Goal: Register for event/course

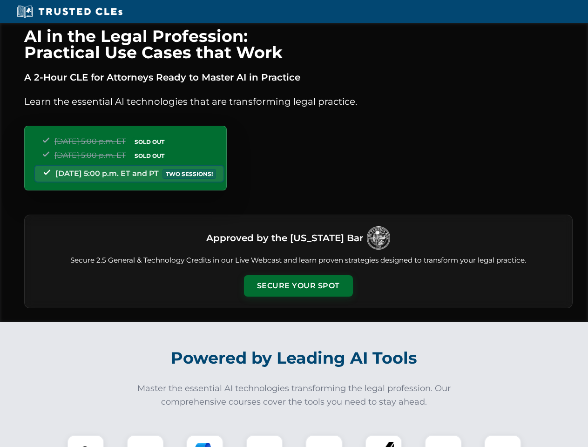
click at [298, 286] on button "Secure Your Spot" at bounding box center [298, 285] width 109 height 21
click at [86, 441] on img at bounding box center [85, 453] width 27 height 27
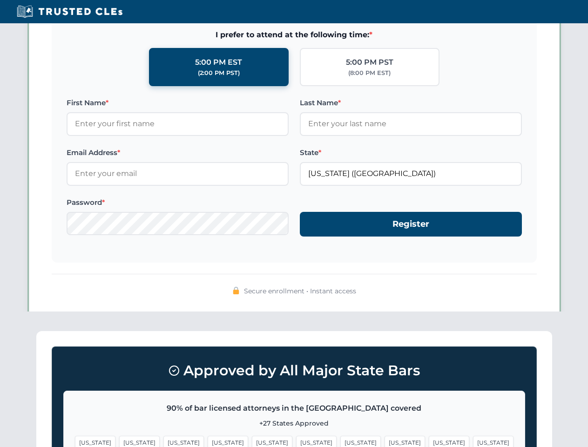
click at [340, 441] on span "[US_STATE]" at bounding box center [360, 442] width 40 height 13
click at [429, 441] on span "[US_STATE]" at bounding box center [449, 442] width 40 height 13
